Goal: Check status: Check status

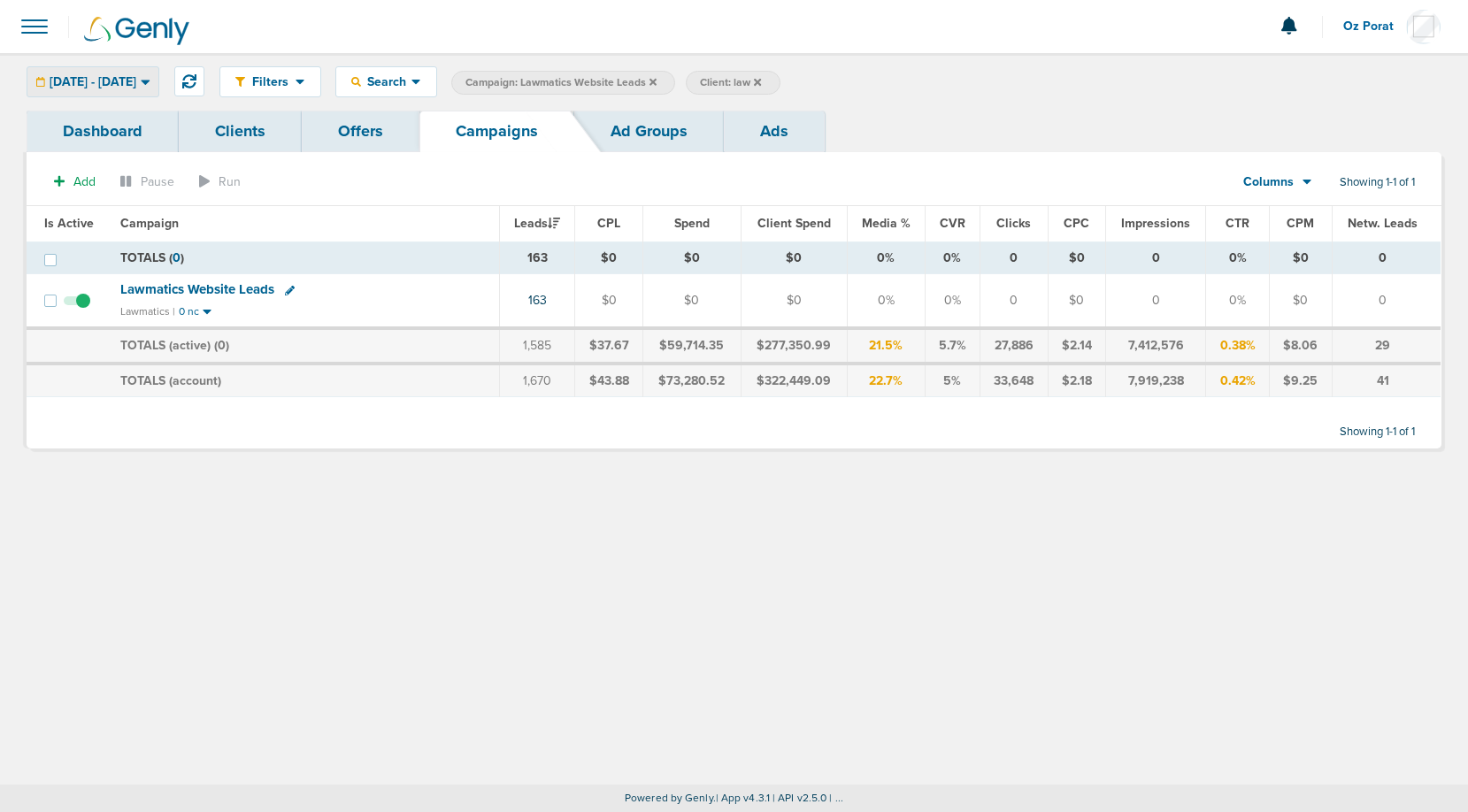
click at [136, 81] on span "[DATE] - [DATE]" at bounding box center [93, 82] width 87 height 13
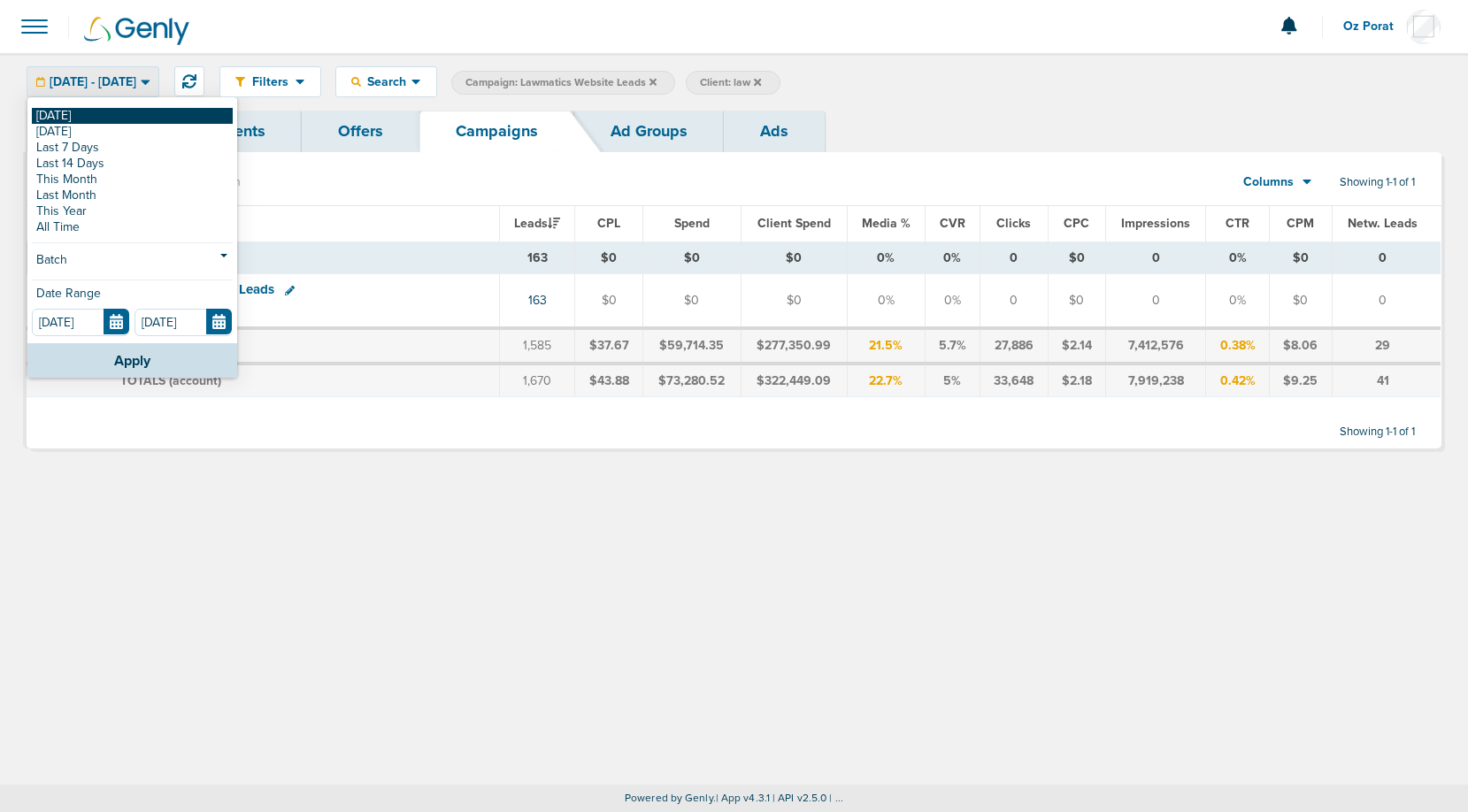
click at [123, 114] on link "[DATE]" at bounding box center [131, 115] width 200 height 16
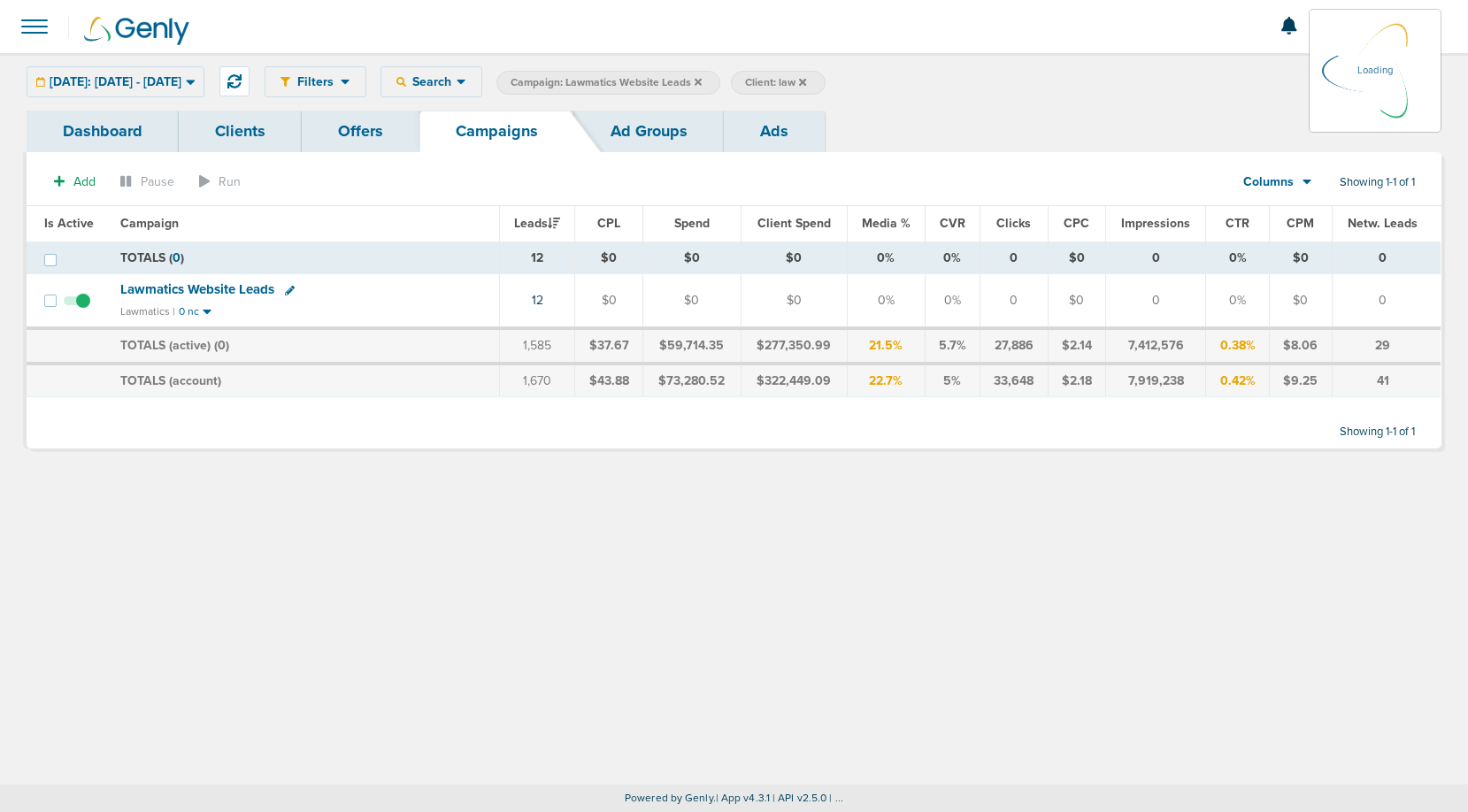
click at [175, 79] on div "[DATE]: [DATE] - [DATE] [DATE] [DATE] Last 7 Days Last 14 Days This Month Last …" at bounding box center [116, 81] width 178 height 31
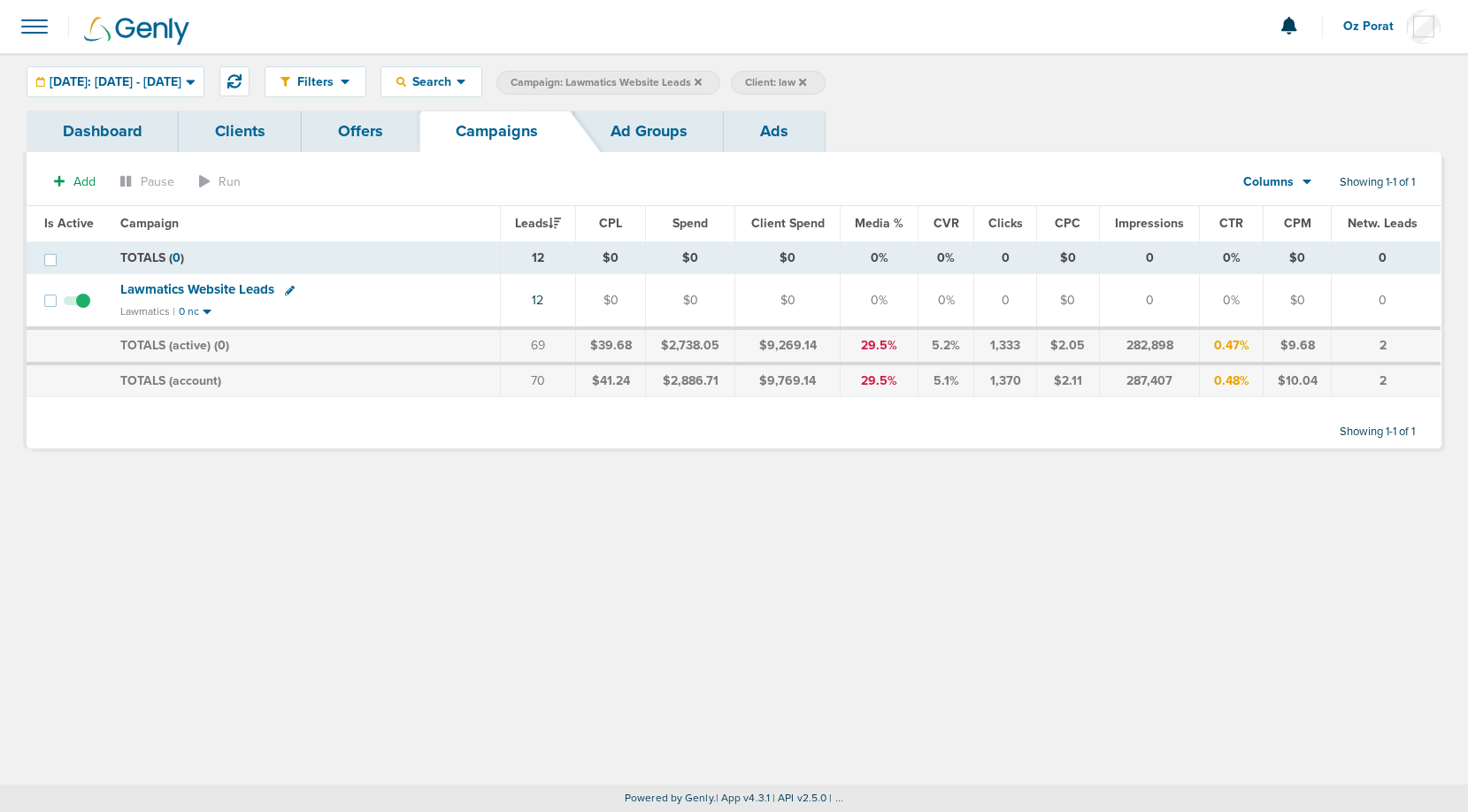
click at [175, 79] on span "[DATE]: [DATE] - [DATE]" at bounding box center [116, 82] width 132 height 13
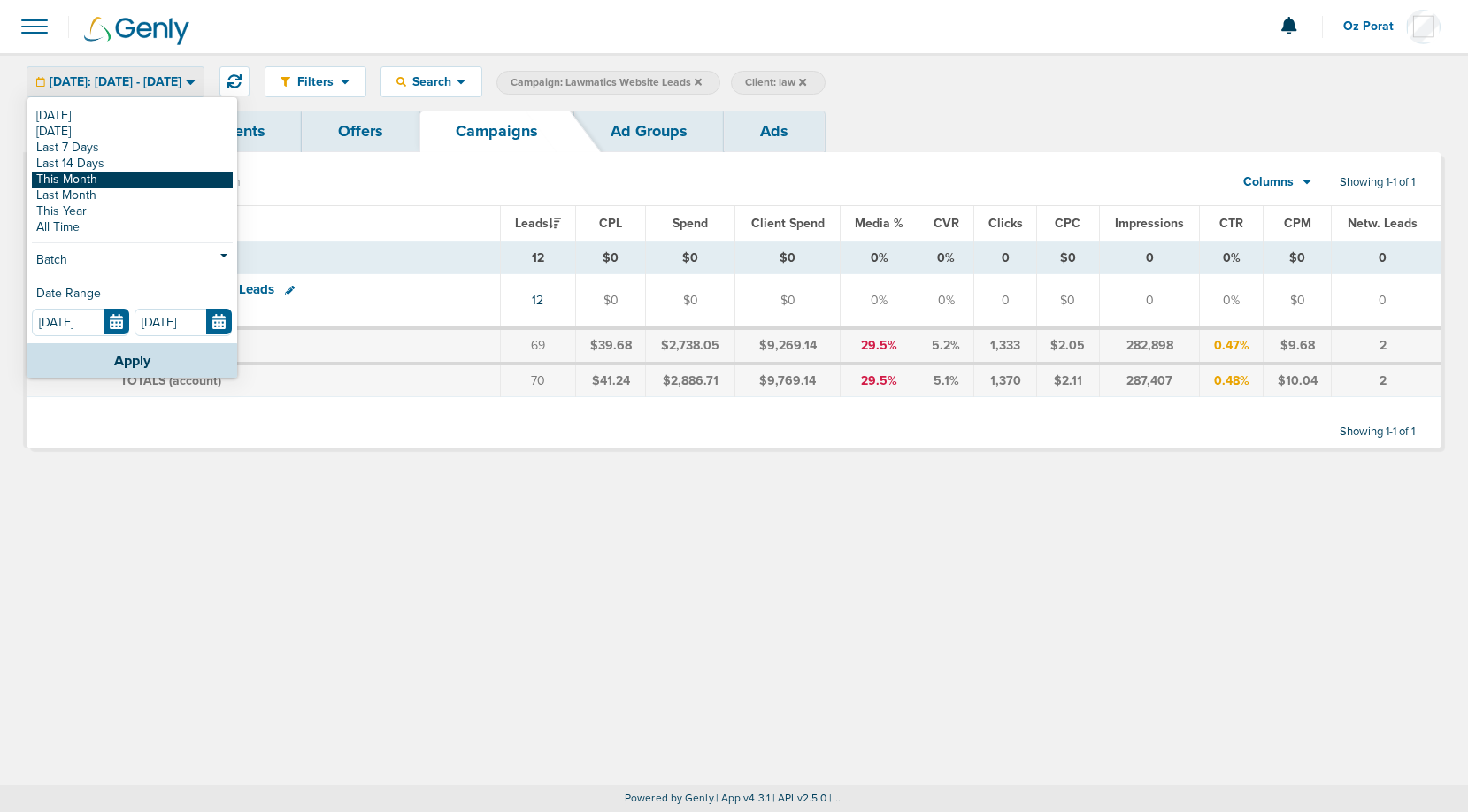
click at [95, 185] on link "This Month" at bounding box center [131, 180] width 200 height 16
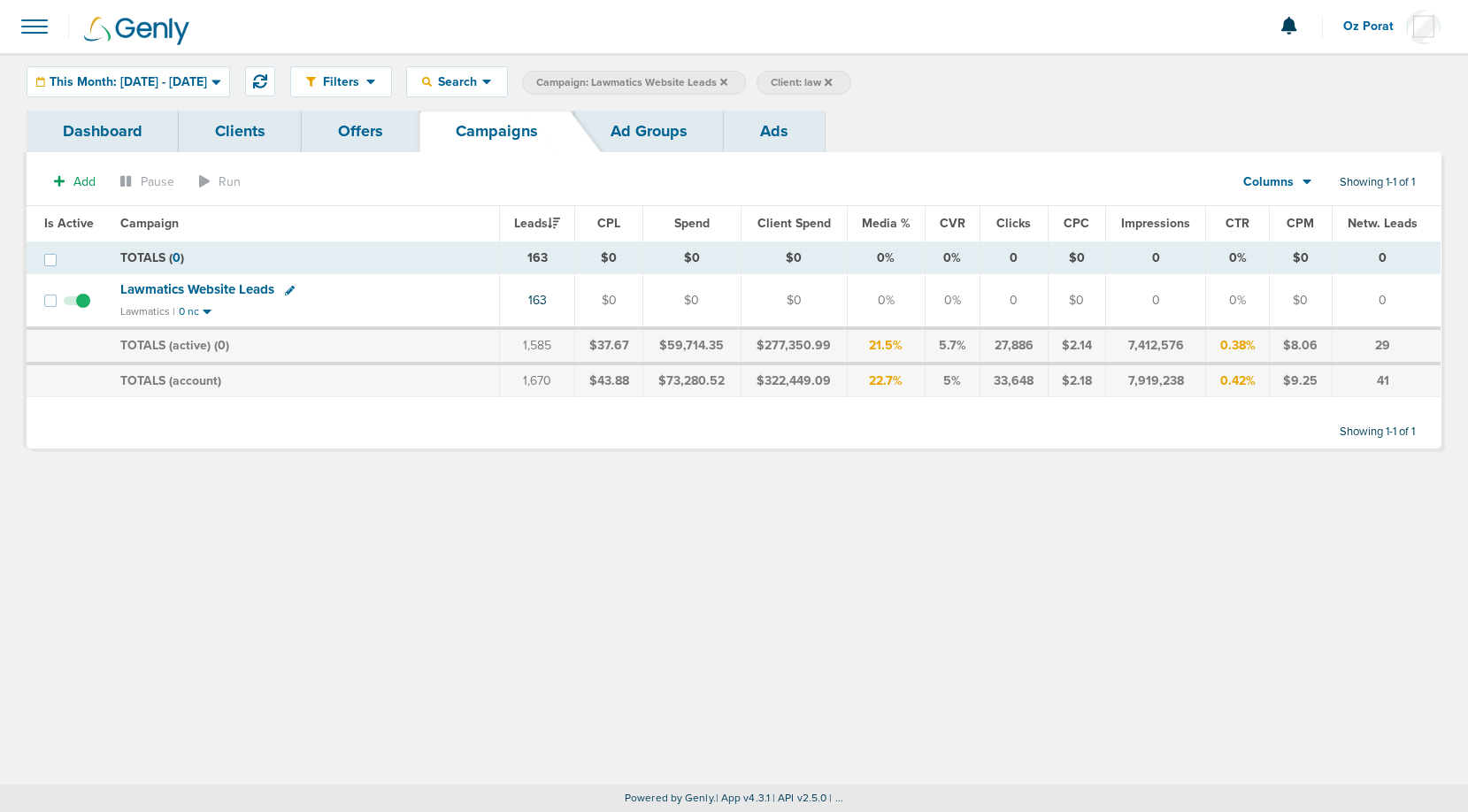
click at [728, 77] on icon at bounding box center [723, 82] width 7 height 11
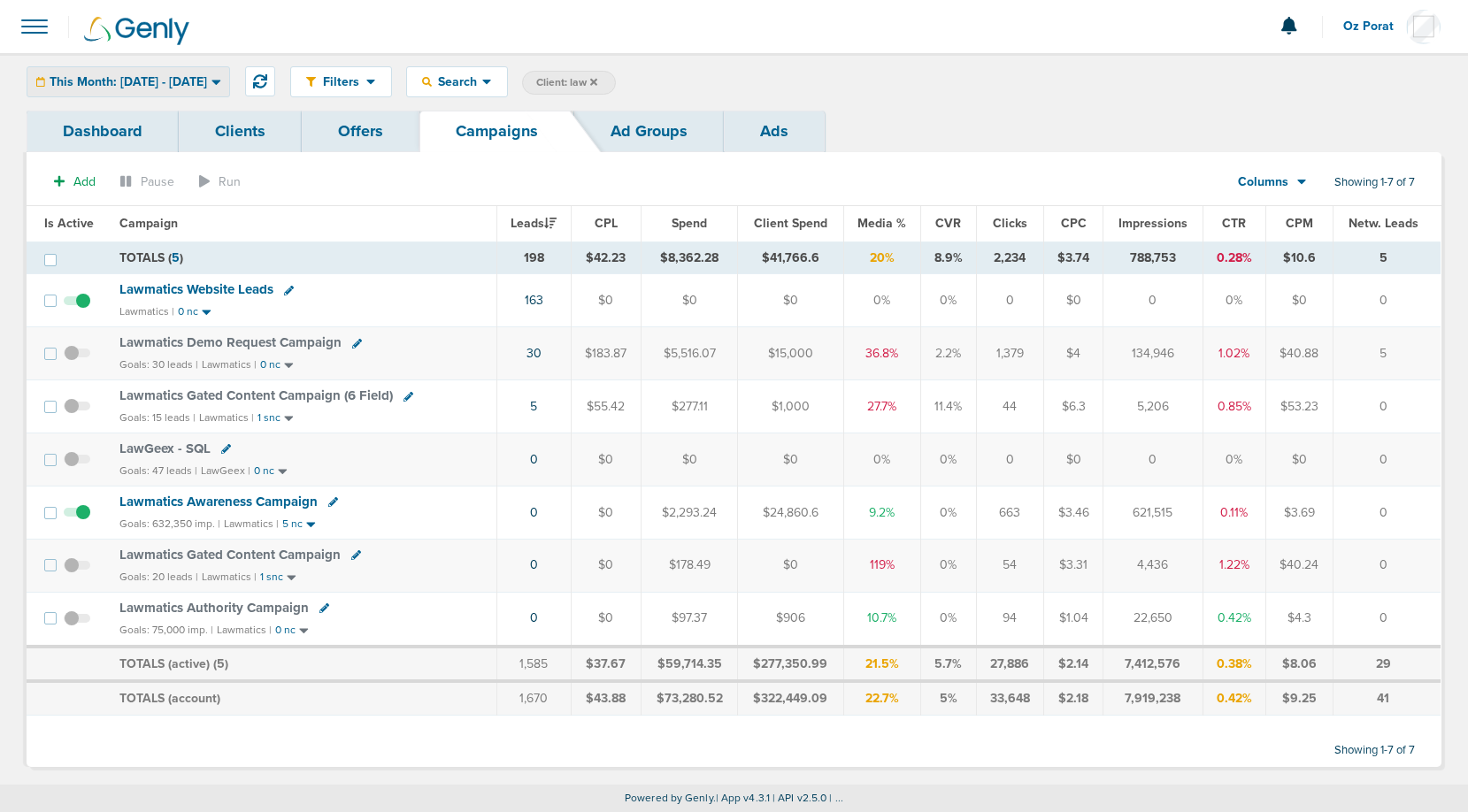
click at [117, 72] on div "This Month: [DATE] - [DATE]" at bounding box center [128, 82] width 201 height 30
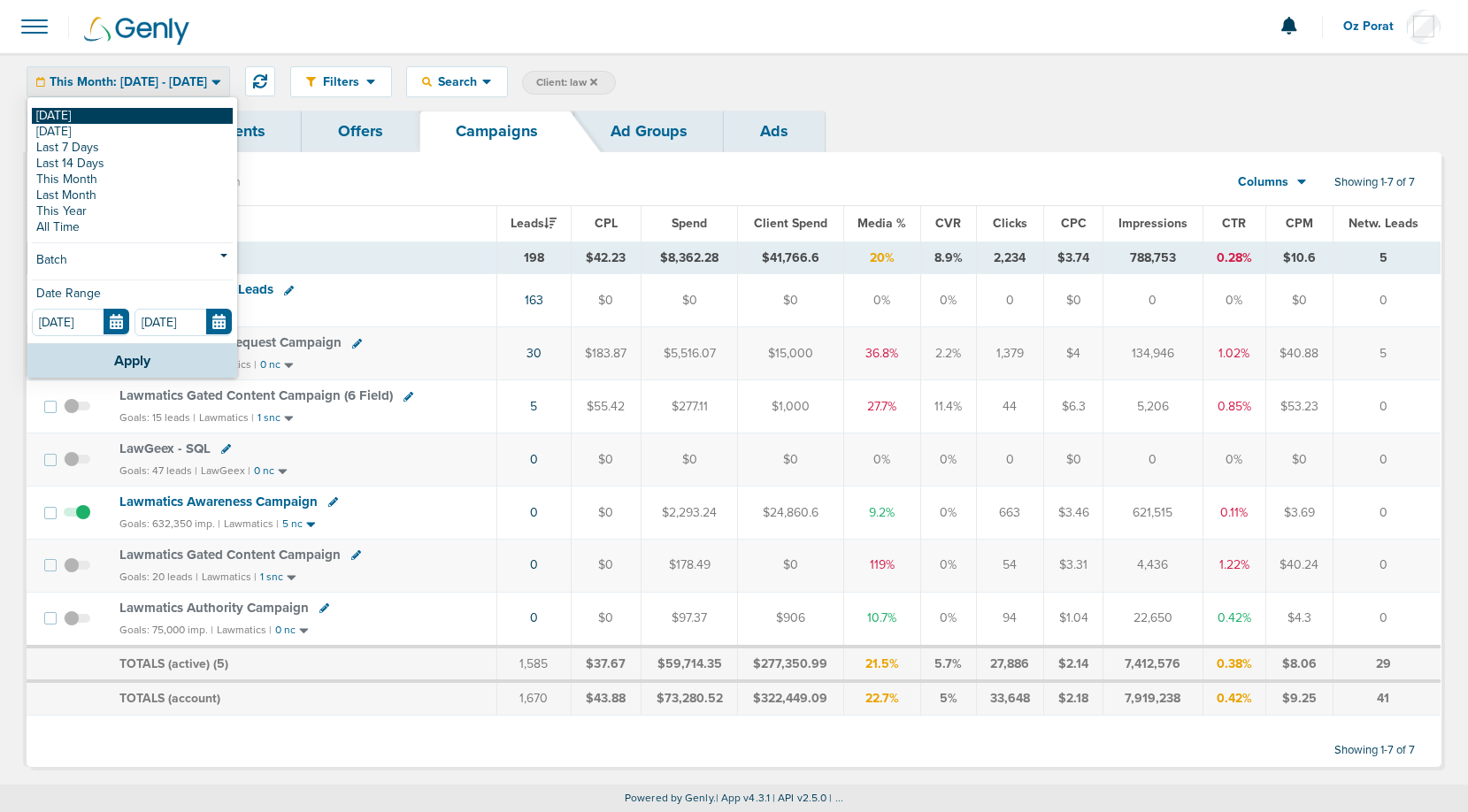
click at [91, 111] on link "[DATE]" at bounding box center [131, 115] width 200 height 16
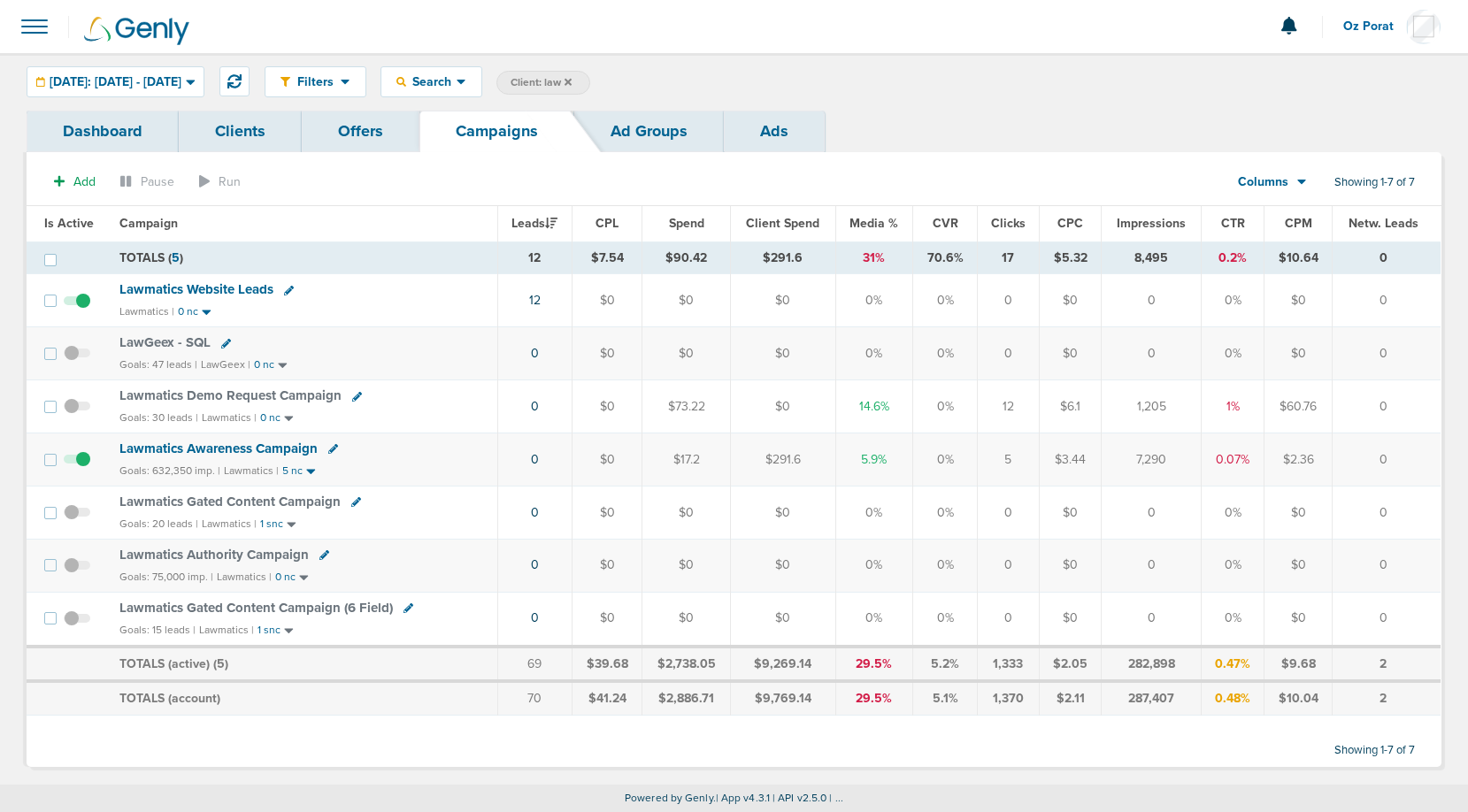
click at [572, 81] on icon at bounding box center [568, 82] width 7 height 11
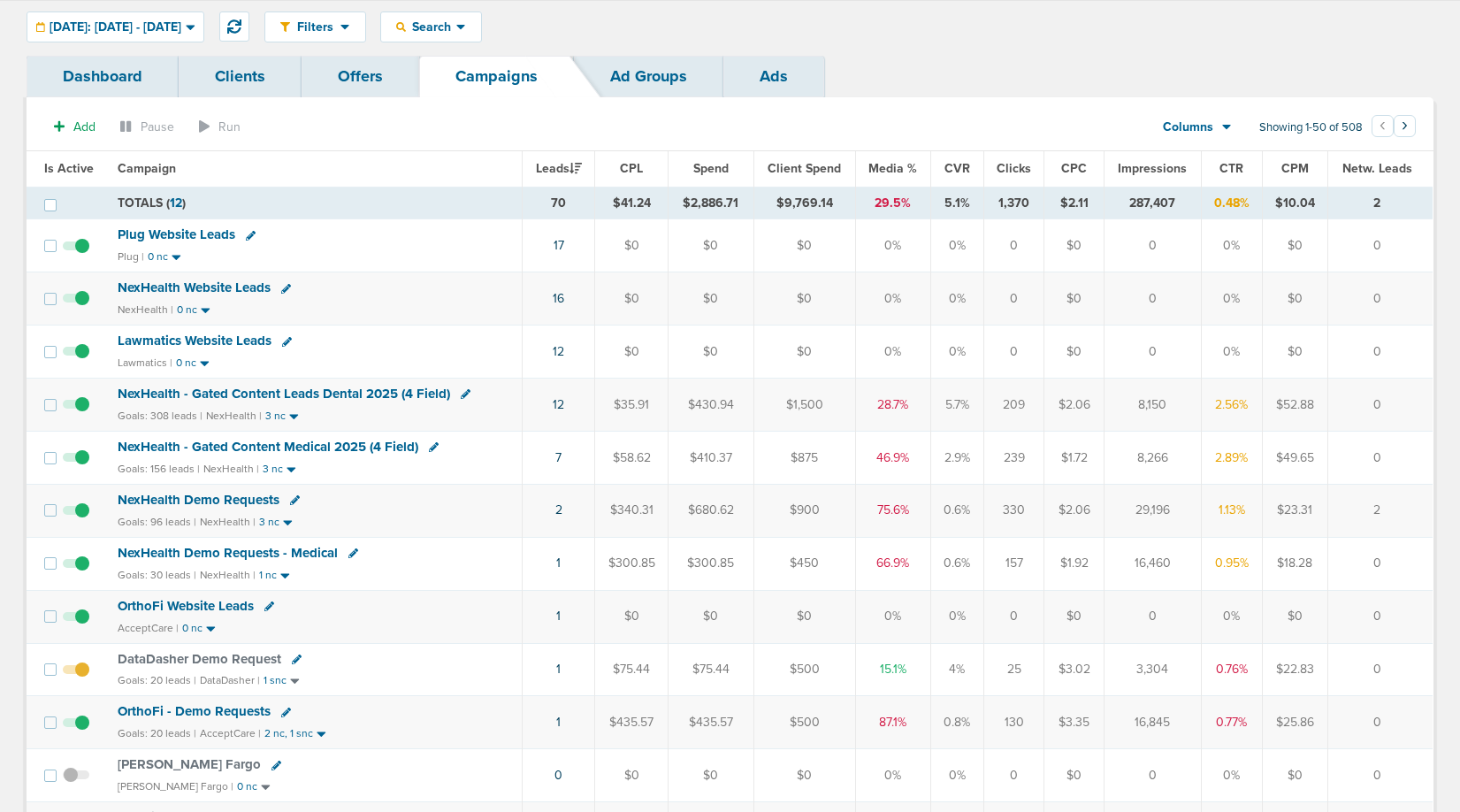
scroll to position [60, 0]
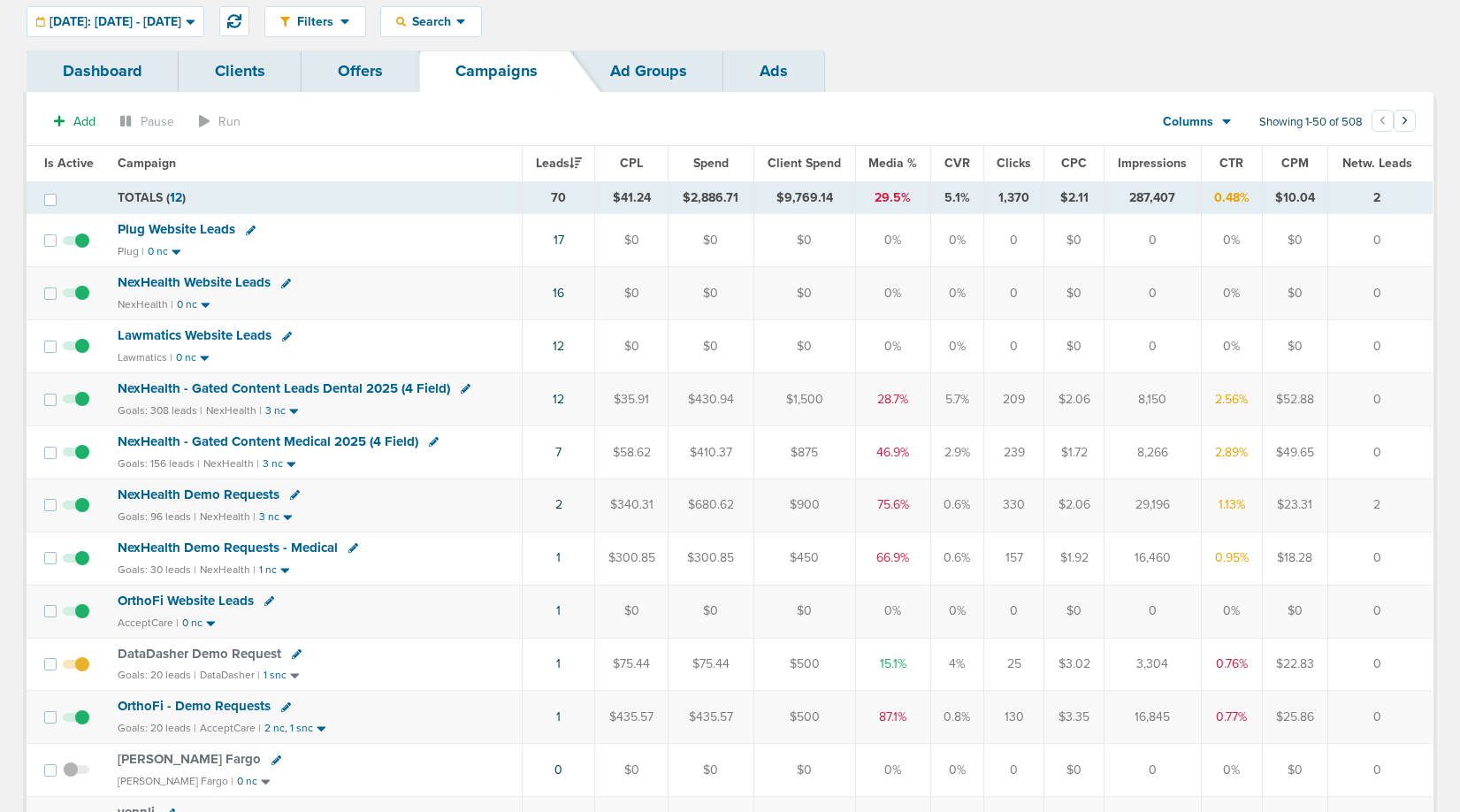
click at [556, 714] on td "1" at bounding box center [559, 717] width 72 height 53
click at [559, 714] on link "1" at bounding box center [559, 716] width 4 height 15
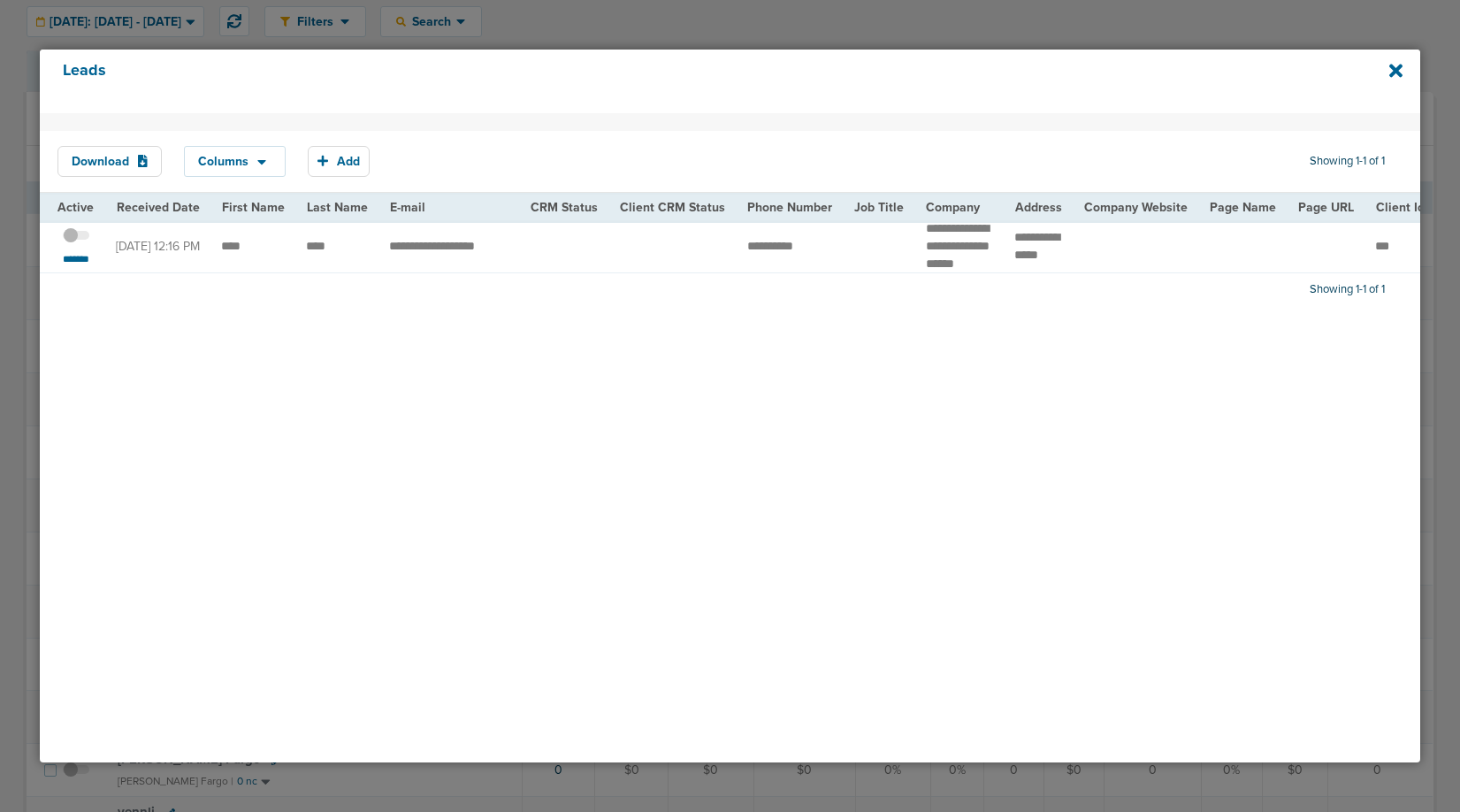
click at [464, 251] on td "**********" at bounding box center [449, 246] width 141 height 52
copy tr "**********"
click at [72, 244] on span at bounding box center [76, 244] width 27 height 0
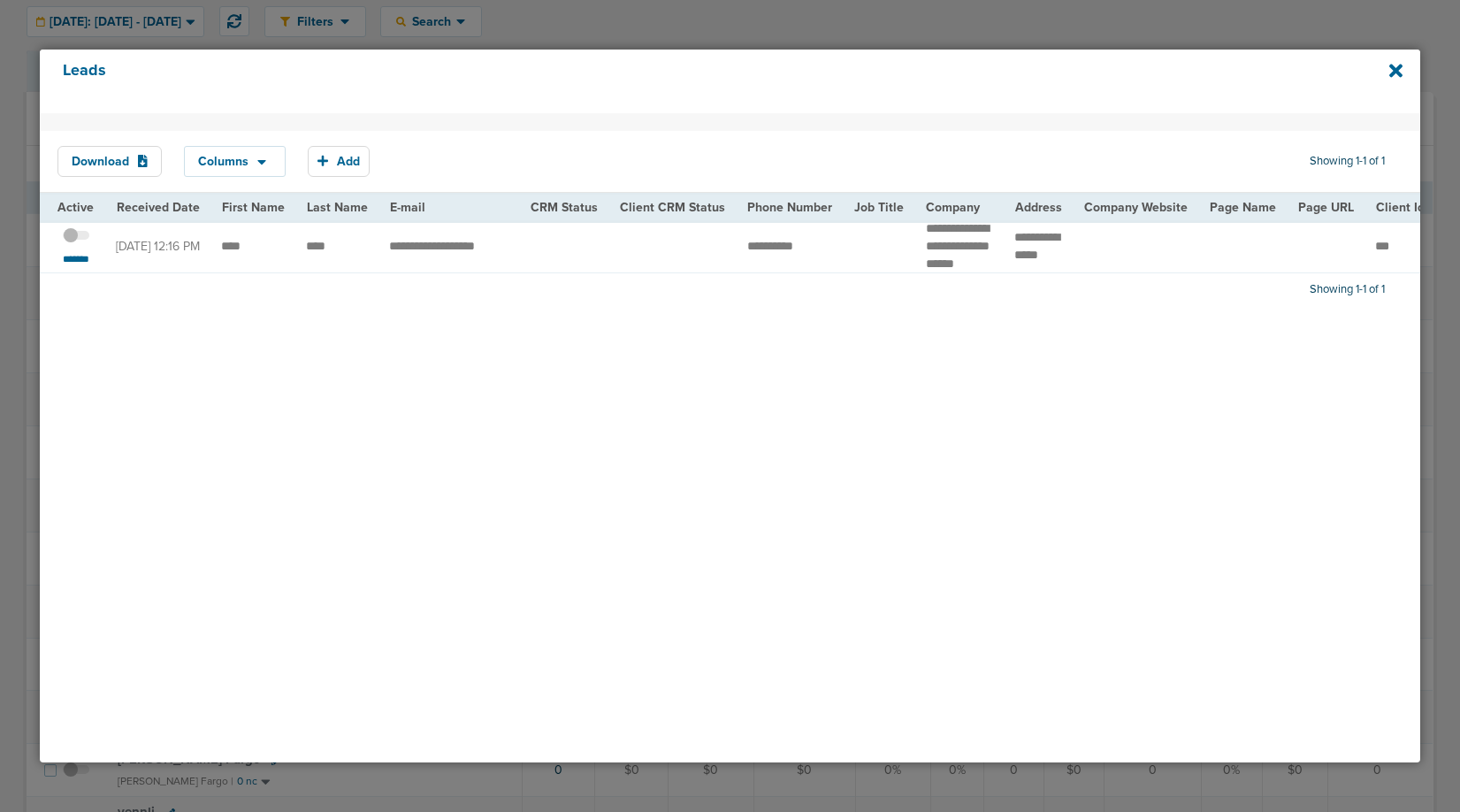
click at [76, 238] on input "checkbox" at bounding box center [76, 238] width 0 height 0
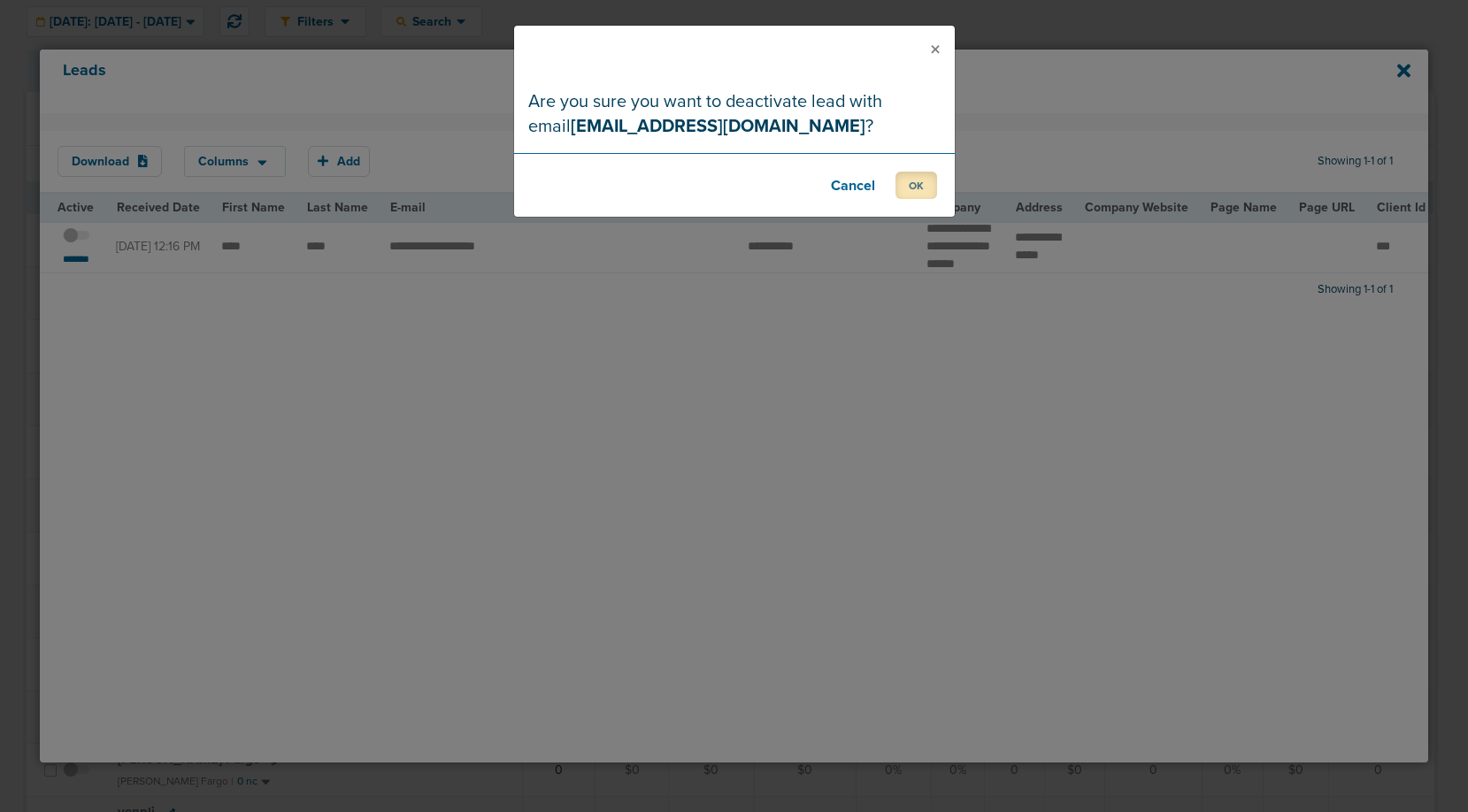
click at [902, 190] on button "OK" at bounding box center [916, 185] width 41 height 28
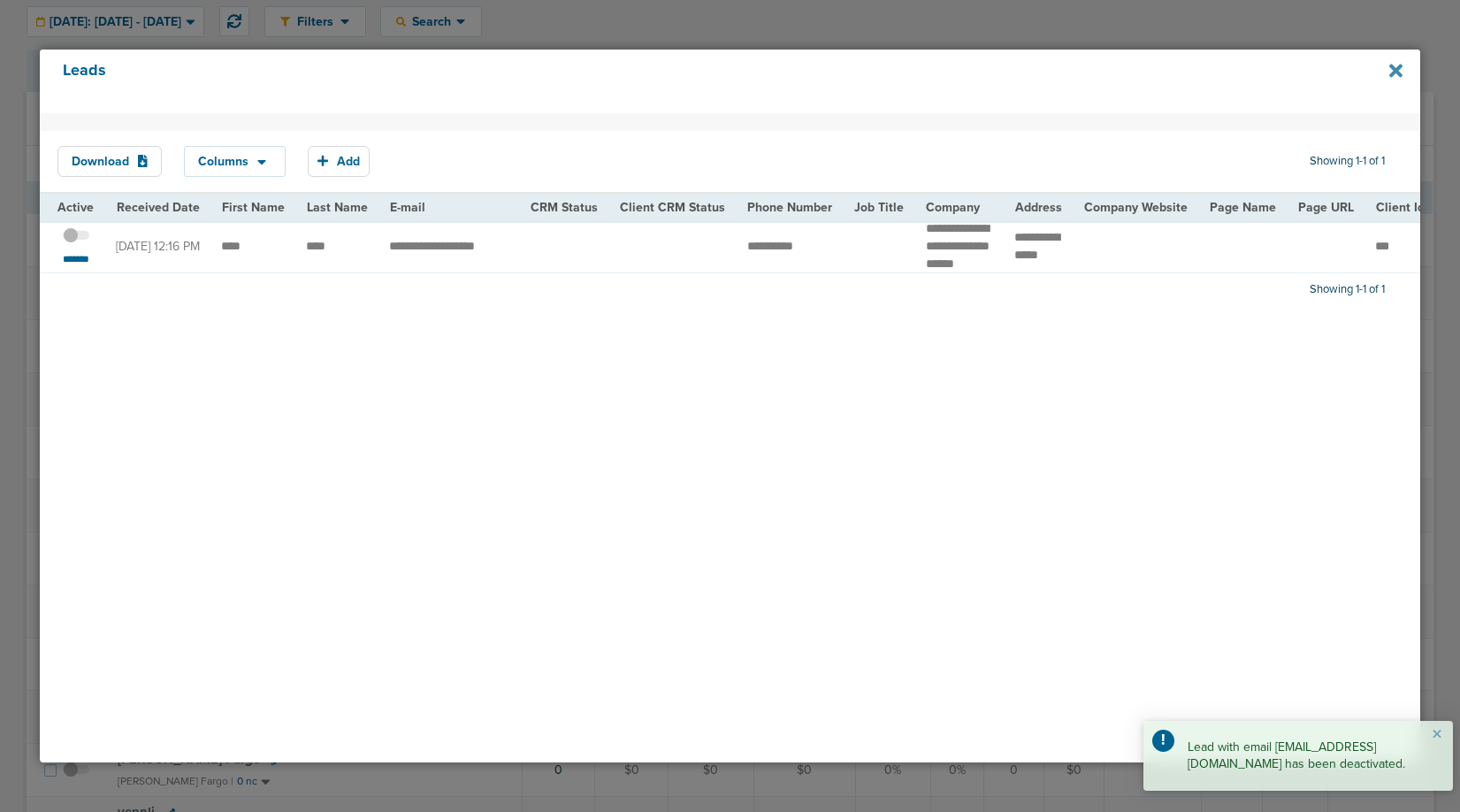
click at [1391, 70] on icon at bounding box center [1396, 71] width 13 height 20
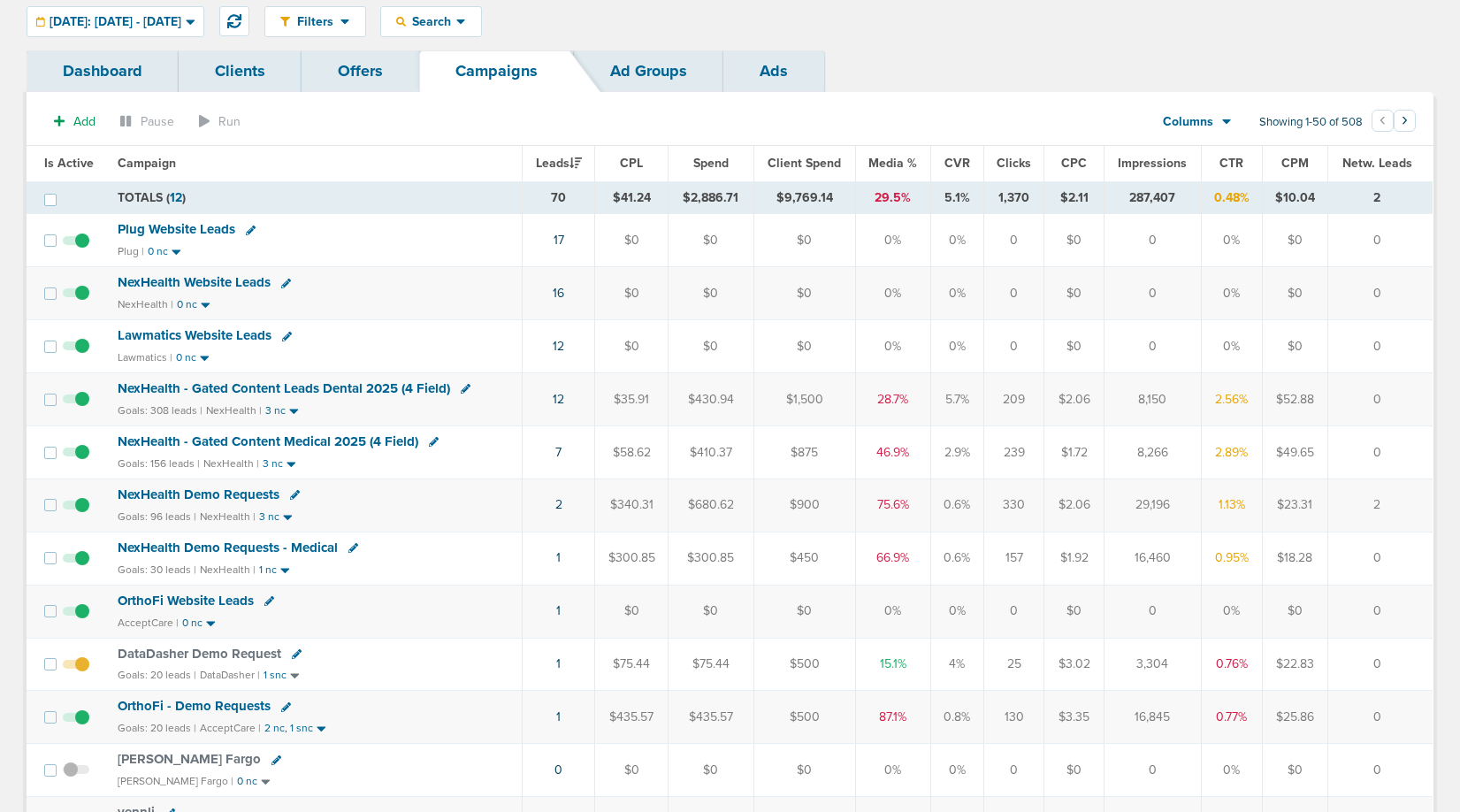
scroll to position [0, 0]
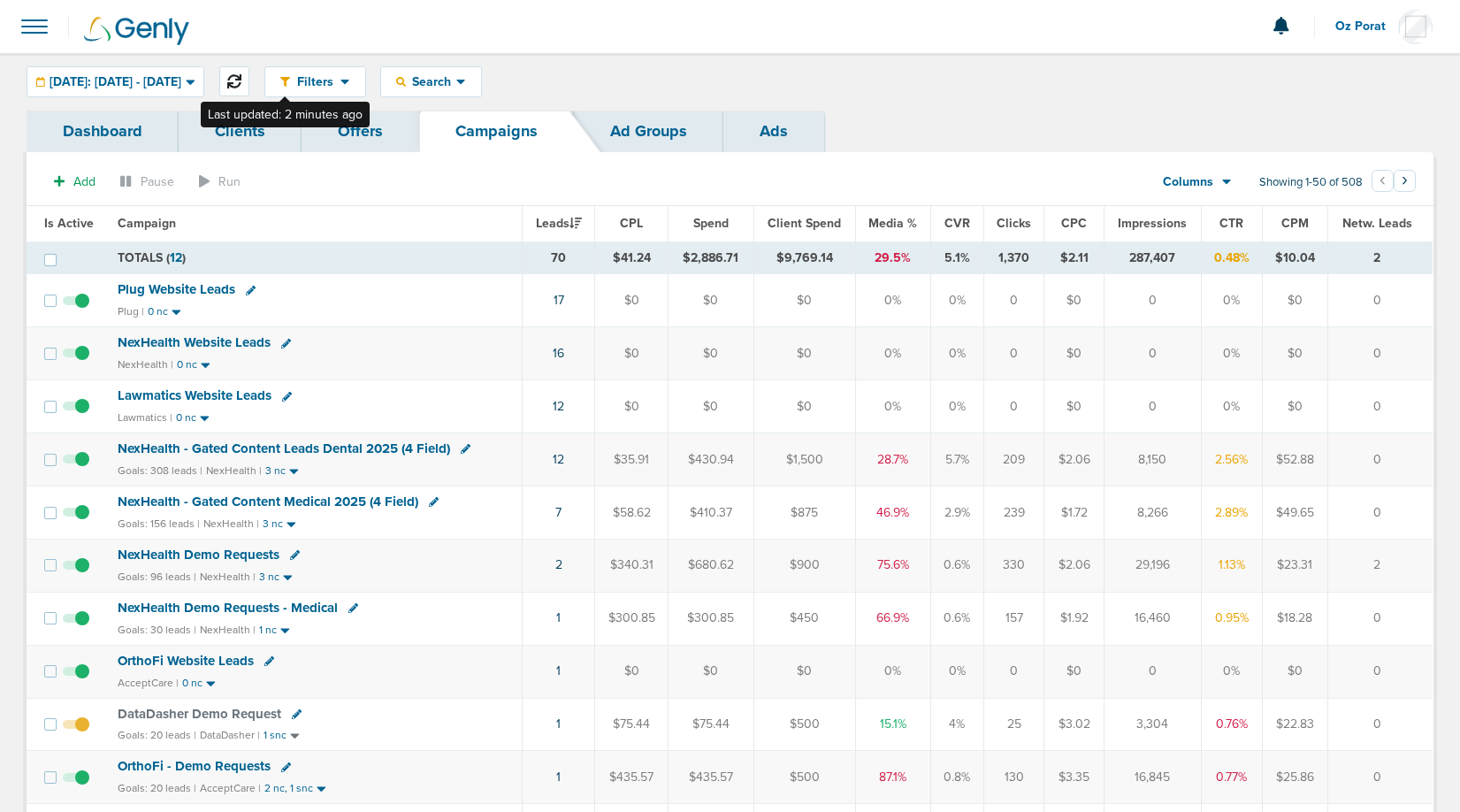
click at [242, 79] on icon at bounding box center [234, 81] width 14 height 14
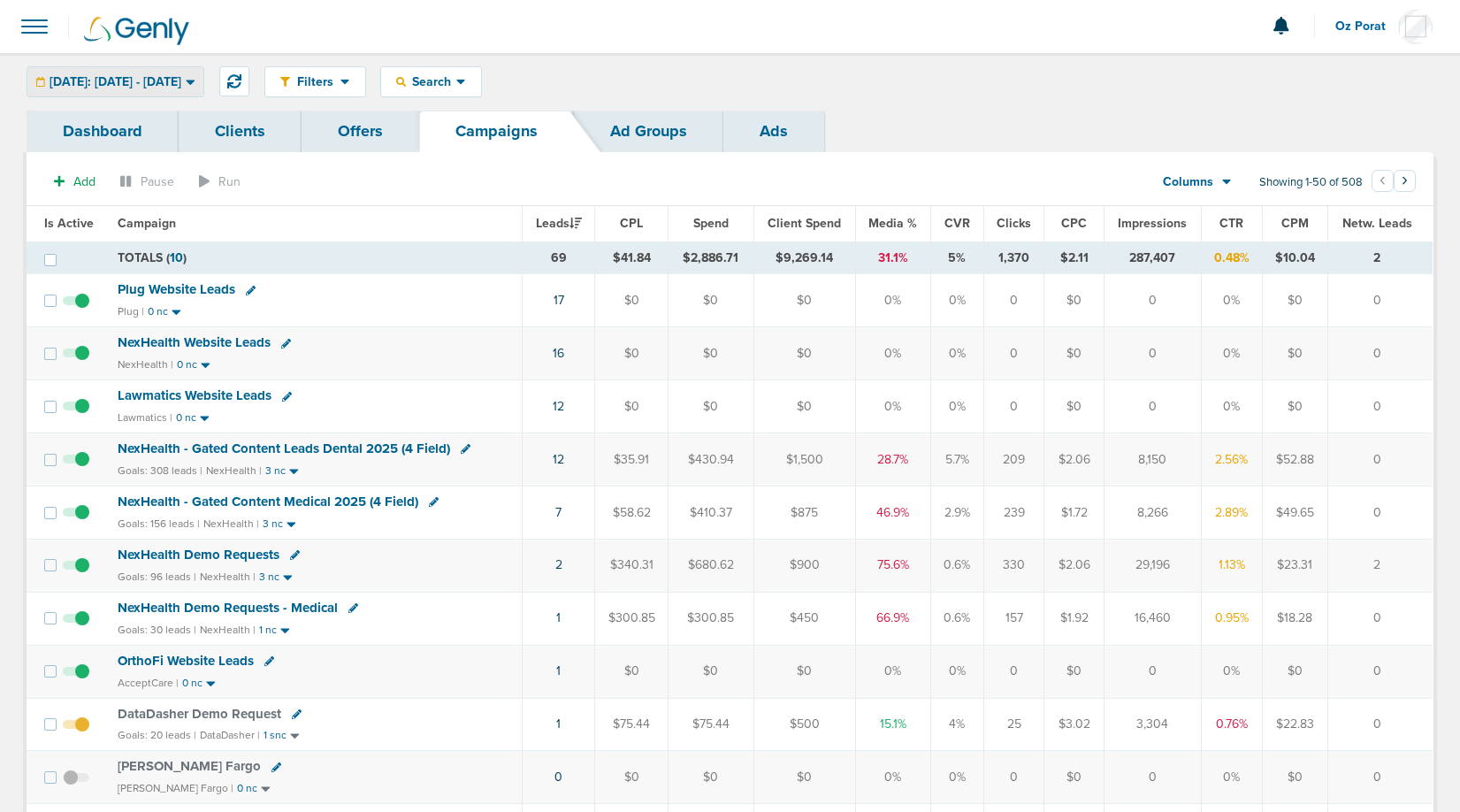
click at [186, 67] on div "[DATE]: [DATE] - [DATE]" at bounding box center [115, 82] width 176 height 30
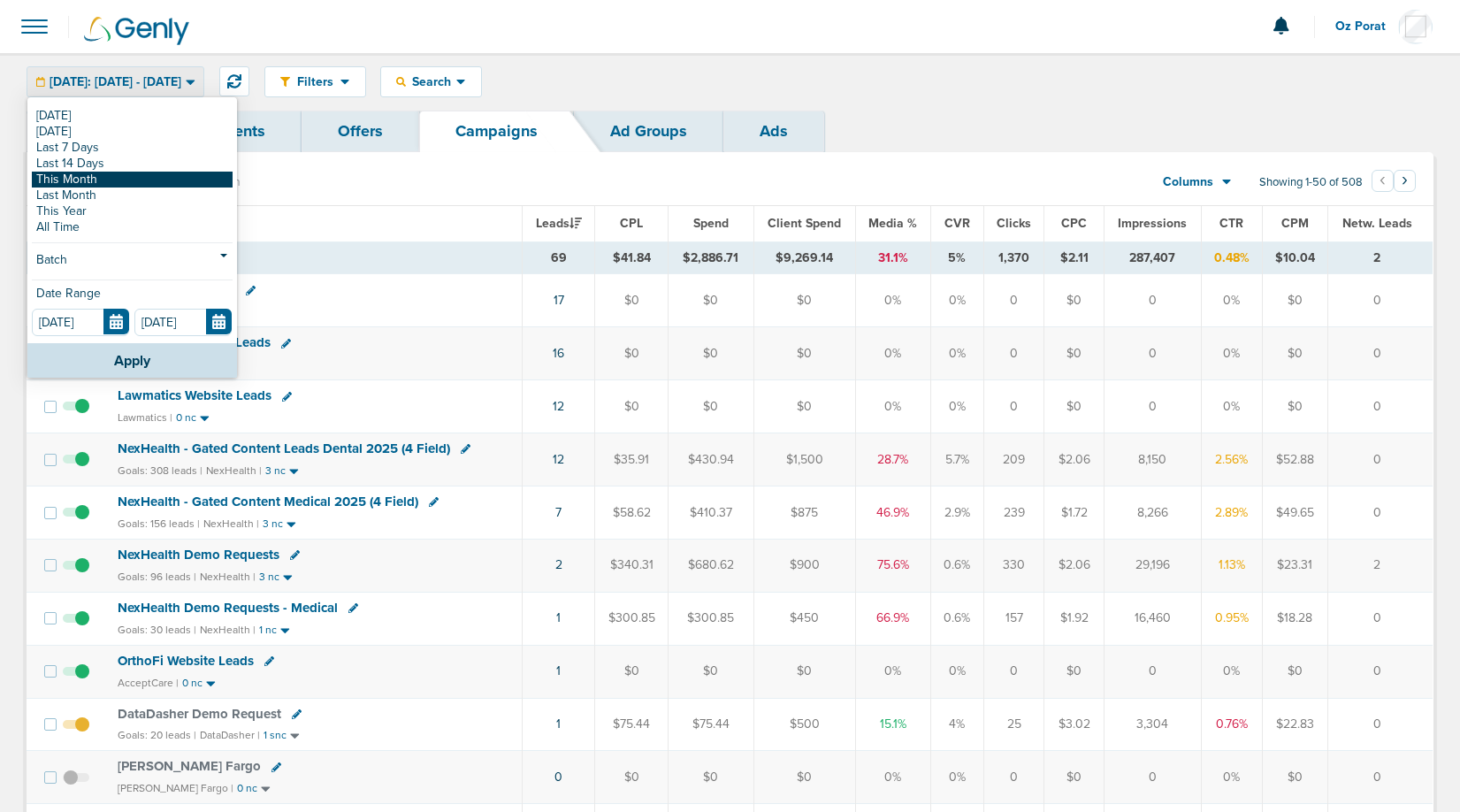
click at [125, 177] on link "This Month" at bounding box center [131, 180] width 200 height 16
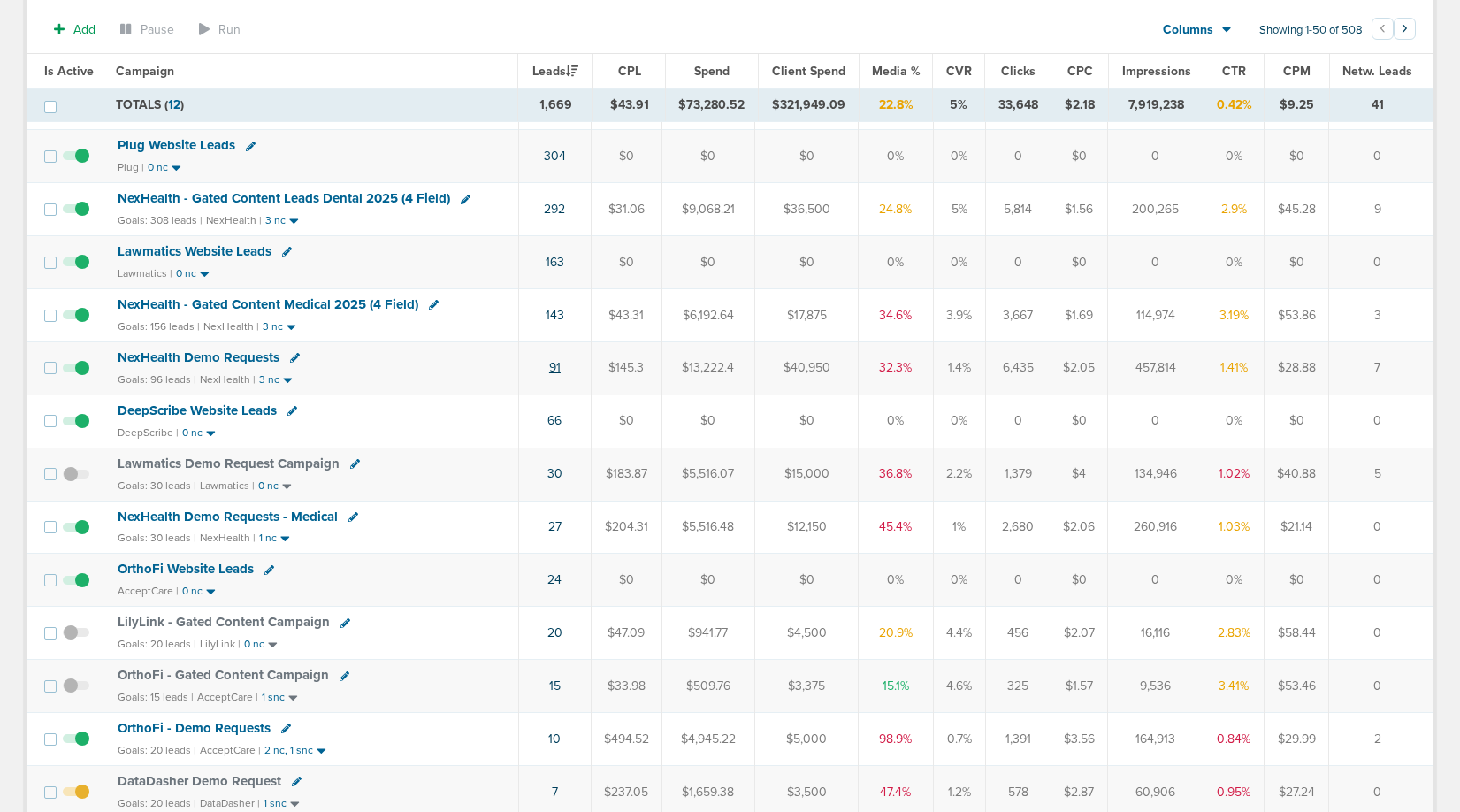
scroll to position [205, 0]
